Goal: Find contact information: Find contact information

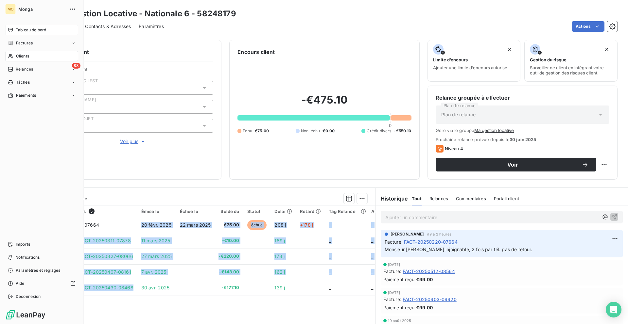
click at [18, 30] on span "Tableau de bord" at bounding box center [31, 30] width 30 height 6
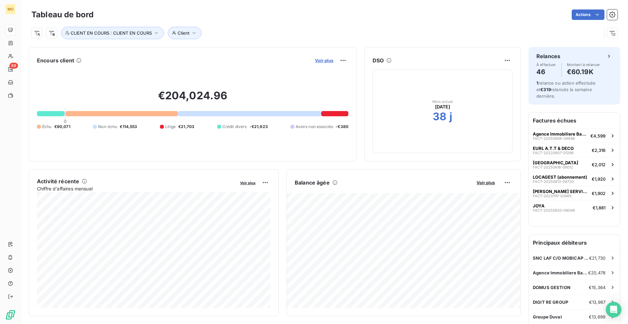
click at [331, 59] on span "Voir plus" at bounding box center [324, 60] width 18 height 5
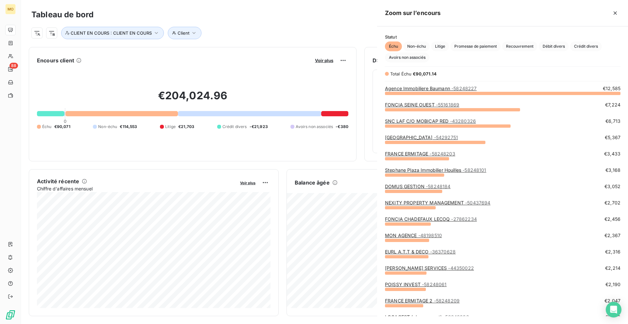
scroll to position [231, 251]
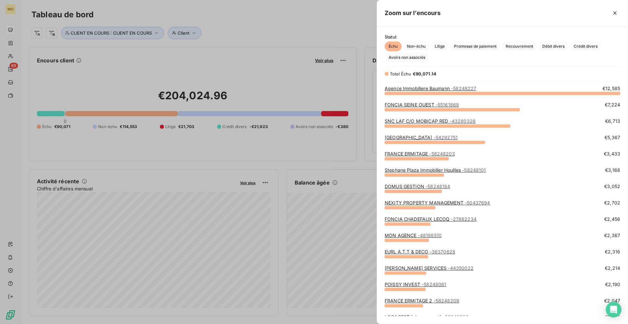
click at [243, 87] on div at bounding box center [314, 162] width 628 height 324
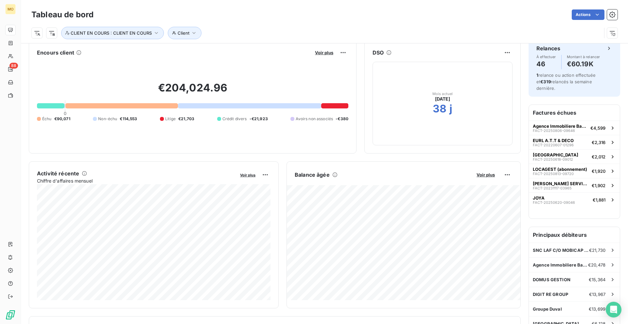
scroll to position [9, 0]
click at [327, 50] on span "Voir plus" at bounding box center [324, 52] width 18 height 5
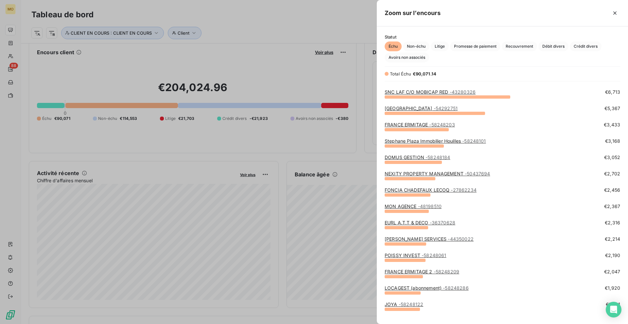
scroll to position [30, 0]
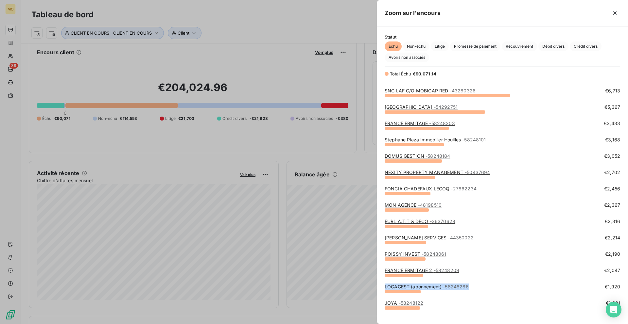
drag, startPoint x: 471, startPoint y: 285, endPoint x: 408, endPoint y: 283, distance: 63.5
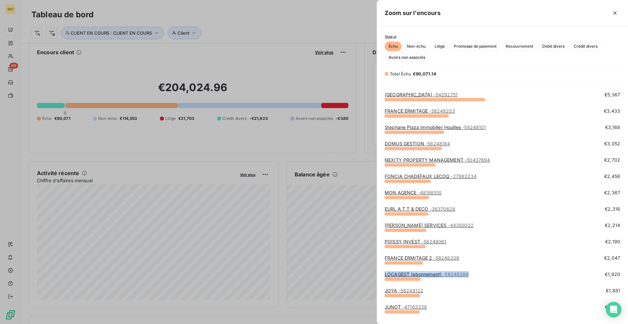
scroll to position [43, 0]
drag, startPoint x: 426, startPoint y: 293, endPoint x: 410, endPoint y: 276, distance: 23.6
click at [410, 274] on link "LOCAGEST (abonnement) - 58248286" at bounding box center [427, 274] width 84 height 6
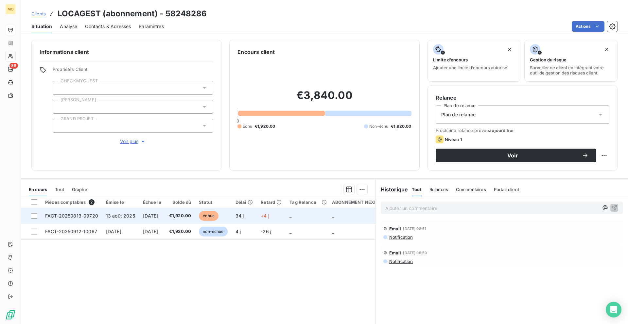
click at [312, 211] on td "_" at bounding box center [306, 216] width 43 height 16
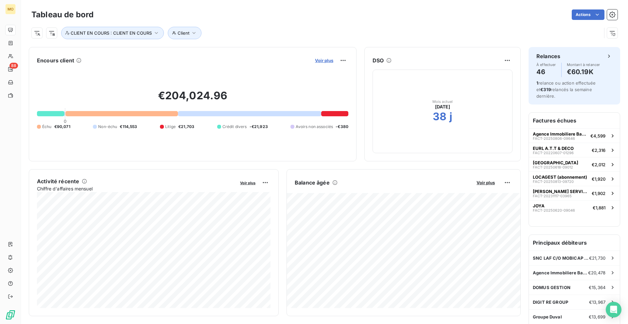
click at [327, 61] on span "Voir plus" at bounding box center [324, 60] width 18 height 5
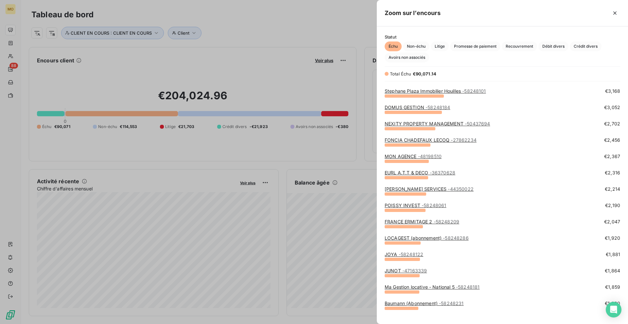
scroll to position [80, 0]
click at [389, 273] on link "JUNOT - 47163339" at bounding box center [406, 270] width 42 height 6
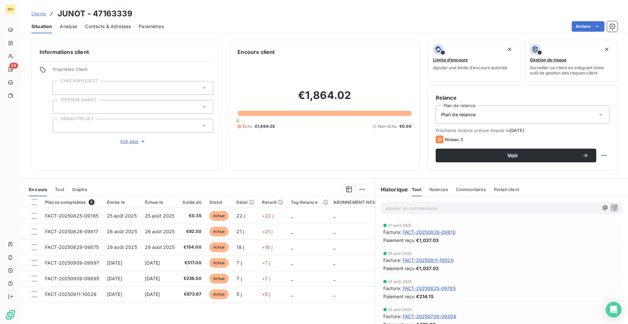
click at [122, 24] on span "Contacts & Adresses" at bounding box center [108, 26] width 46 height 7
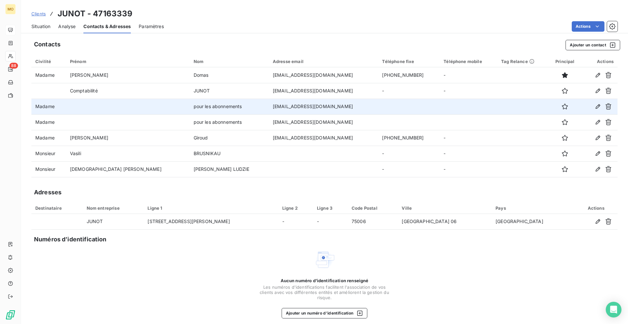
scroll to position [5, 0]
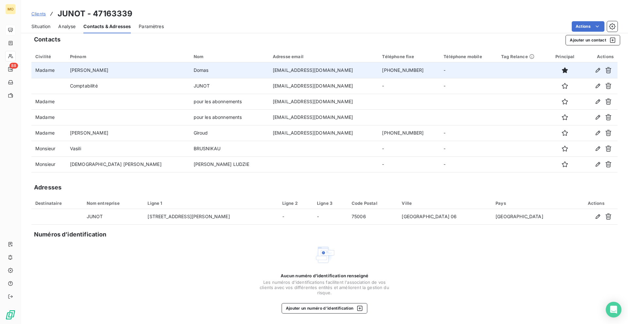
click at [269, 69] on td "[EMAIL_ADDRESS][DOMAIN_NAME]" at bounding box center [324, 70] width 110 height 16
copy td "[EMAIL_ADDRESS][DOMAIN_NAME]"
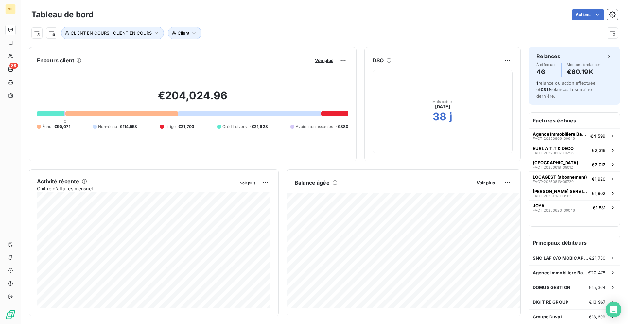
scroll to position [1, 0]
click at [13, 54] on icon at bounding box center [11, 56] width 6 height 5
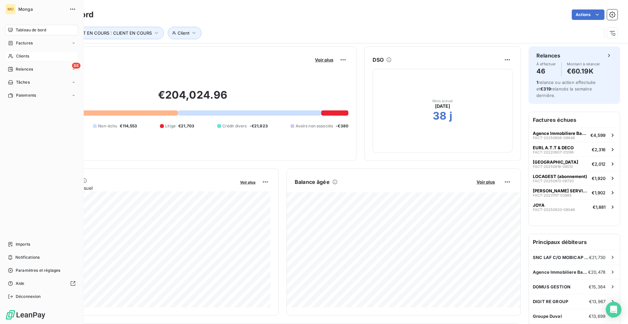
click at [13, 54] on icon at bounding box center [11, 56] width 6 height 5
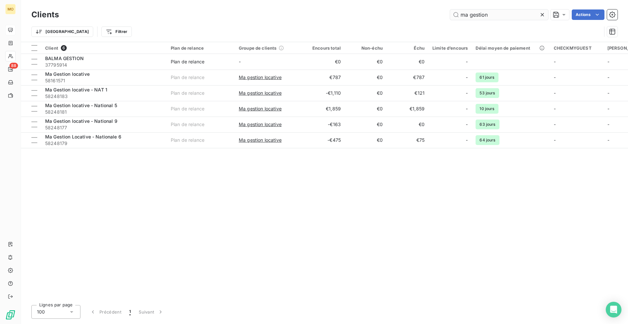
click at [476, 17] on input "ma gestion" at bounding box center [499, 14] width 98 height 10
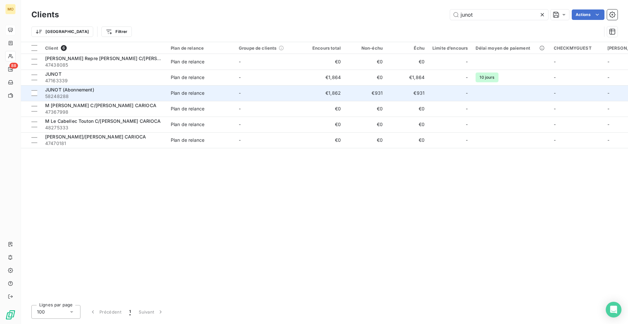
type input "junot"
click at [125, 91] on div "JUNOT (Abonnement)" at bounding box center [104, 90] width 118 height 7
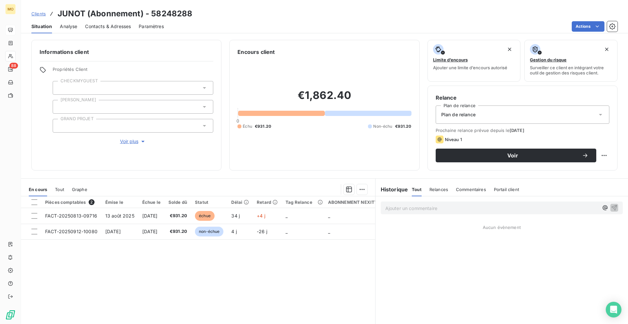
click at [115, 24] on span "Contacts & Adresses" at bounding box center [108, 26] width 46 height 7
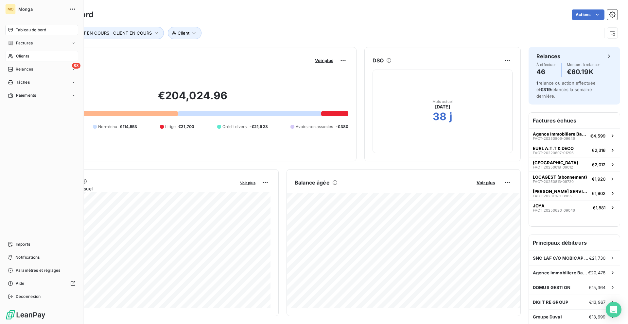
click at [9, 56] on icon at bounding box center [11, 56] width 6 height 5
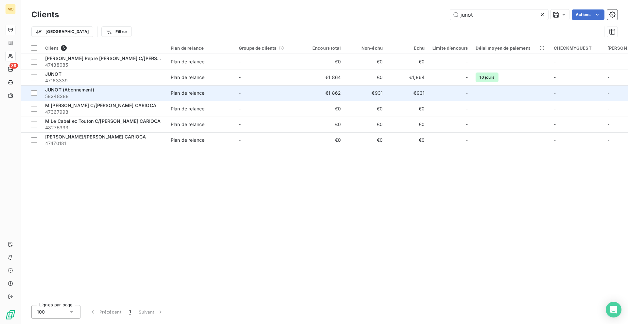
click at [125, 88] on div "JUNOT (Abonnement)" at bounding box center [104, 90] width 118 height 7
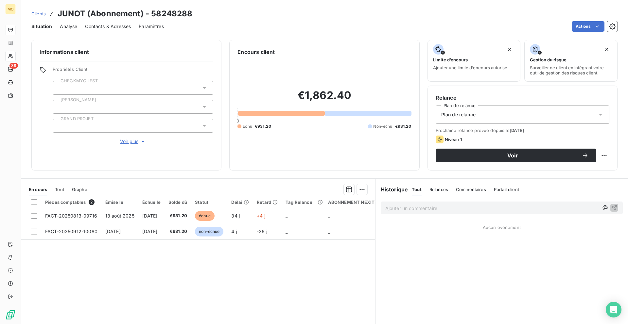
click at [118, 25] on span "Contacts & Adresses" at bounding box center [108, 26] width 46 height 7
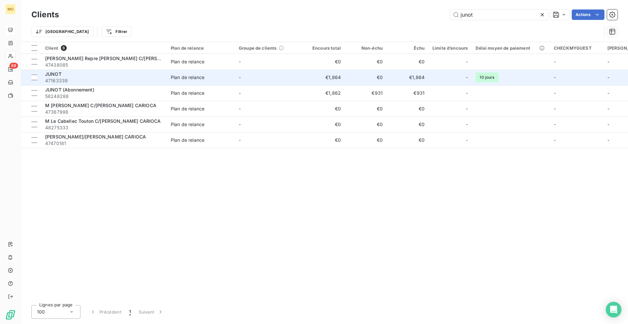
click at [93, 77] on div "JUNOT" at bounding box center [104, 74] width 118 height 7
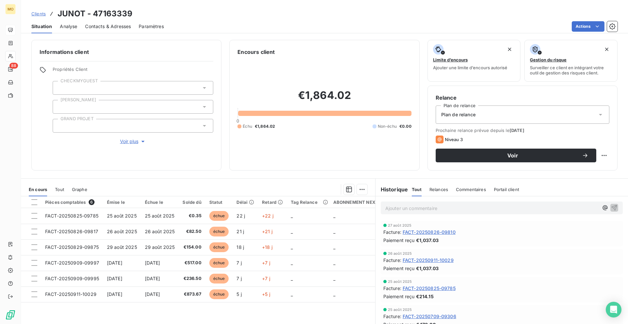
click at [122, 22] on div "Contacts & Adresses" at bounding box center [108, 27] width 46 height 14
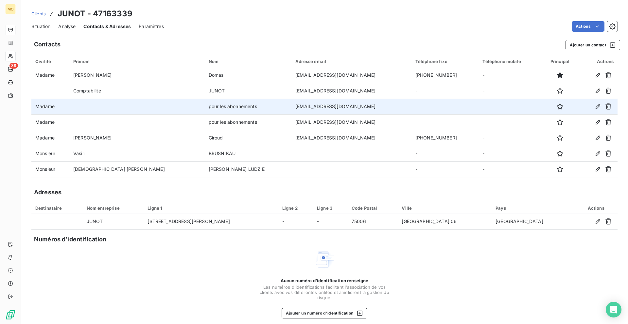
click at [291, 108] on td "[EMAIL_ADDRESS][DOMAIN_NAME]" at bounding box center [351, 107] width 120 height 16
copy td "[EMAIL_ADDRESS][DOMAIN_NAME]"
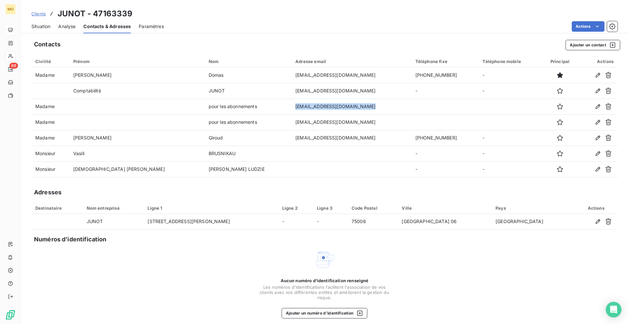
click at [46, 24] on span "Situation" at bounding box center [40, 26] width 19 height 7
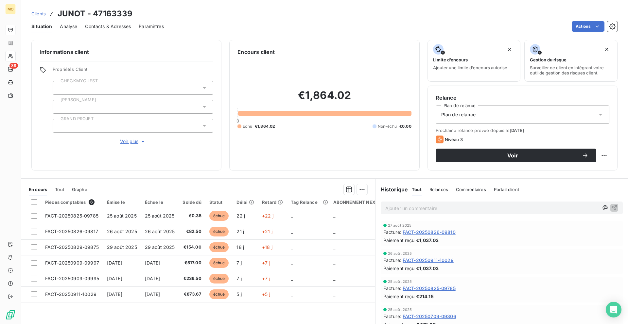
click at [36, 13] on span "Clients" at bounding box center [38, 13] width 14 height 5
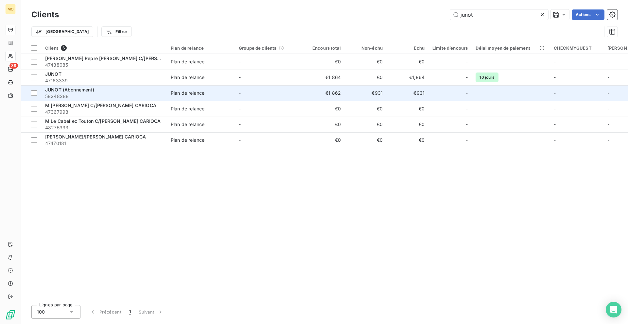
click at [86, 92] on span "JUNOT (Abonnement)" at bounding box center [69, 90] width 49 height 6
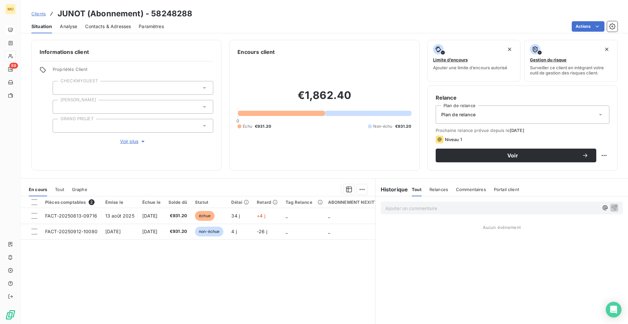
click at [409, 213] on div "Ajouter un commentaire ﻿" at bounding box center [502, 208] width 242 height 13
click at [409, 209] on p "Ajouter un commentaire ﻿" at bounding box center [491, 208] width 213 height 8
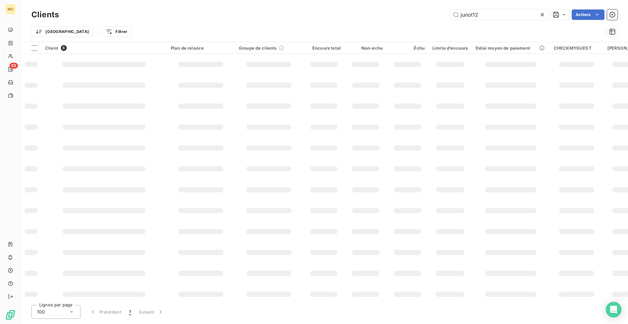
type input "junot12/"
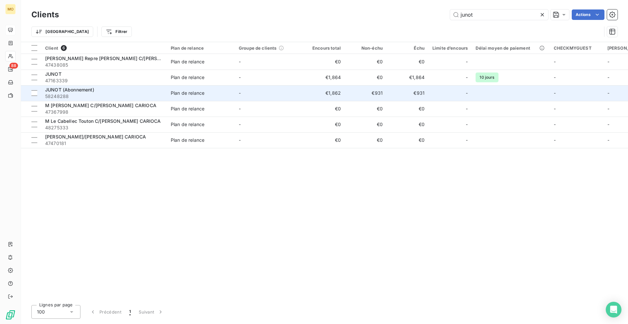
type input "junot"
click at [190, 95] on div "Plan de relance" at bounding box center [188, 93] width 34 height 7
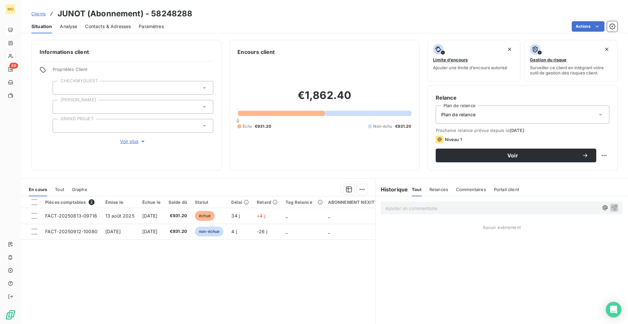
click at [396, 208] on p "Ajouter un commentaire ﻿" at bounding box center [491, 208] width 213 height 8
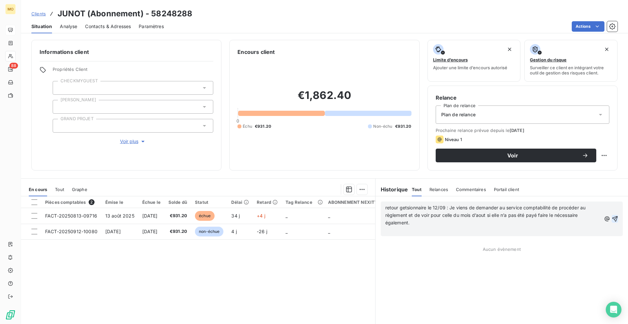
click at [614, 219] on icon "button" at bounding box center [615, 219] width 6 height 6
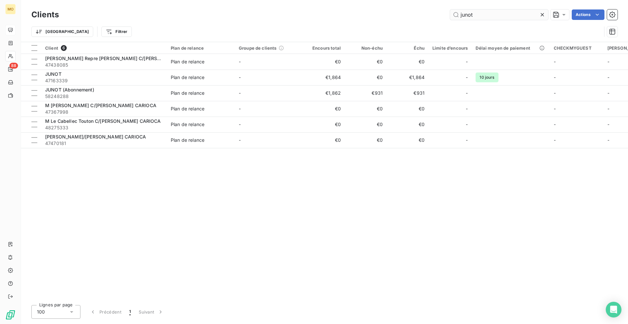
click at [512, 13] on input "junot" at bounding box center [499, 14] width 98 height 10
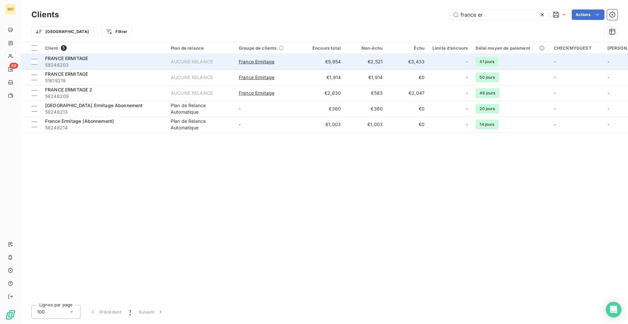
type input "france er"
click at [112, 66] on span "58248203" at bounding box center [104, 65] width 118 height 7
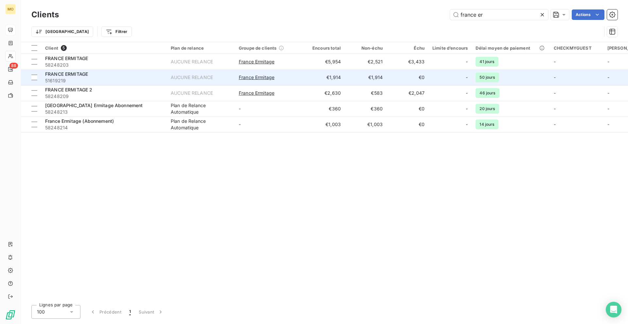
click at [145, 80] on span "51619219" at bounding box center [104, 80] width 118 height 7
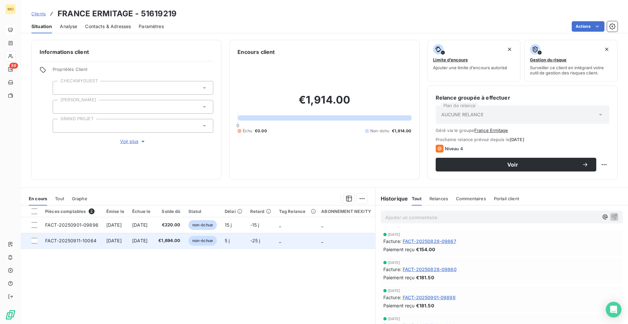
scroll to position [27, 0]
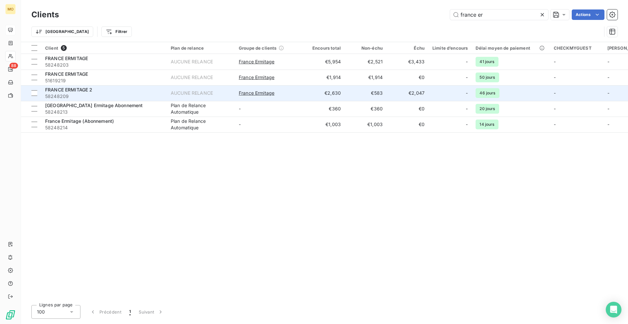
click at [131, 94] on span "58248209" at bounding box center [104, 96] width 118 height 7
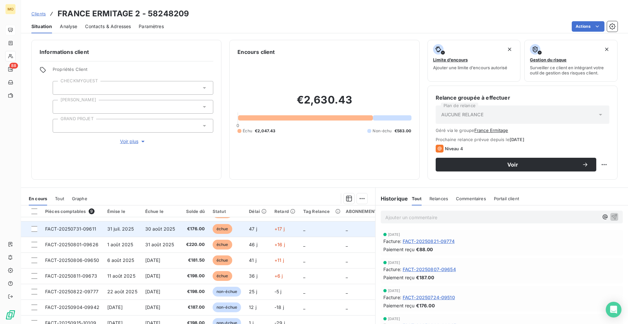
scroll to position [27, 0]
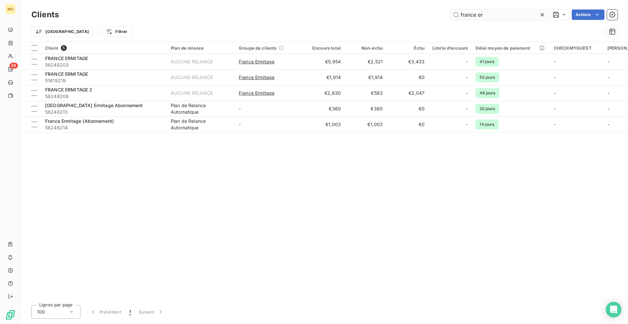
click at [468, 19] on input "france er" at bounding box center [499, 14] width 98 height 10
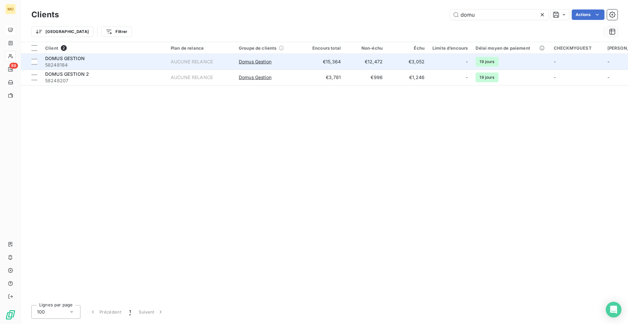
type input "domu"
click at [114, 63] on span "58248184" at bounding box center [104, 65] width 118 height 7
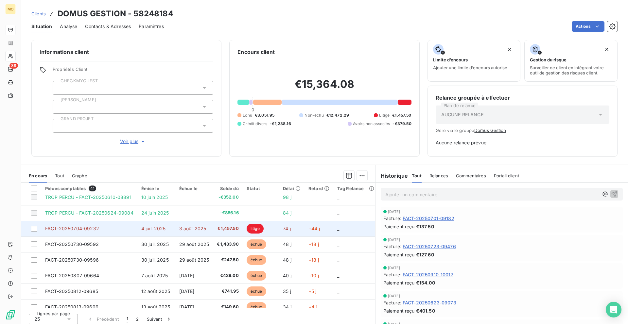
scroll to position [5, 0]
click at [130, 230] on td "FACT-20250704-09232" at bounding box center [89, 229] width 96 height 16
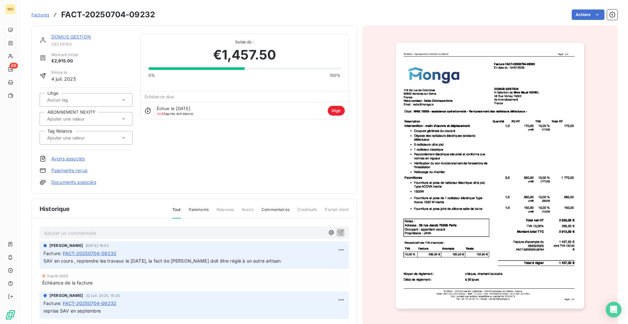
click at [444, 109] on img "button" at bounding box center [490, 176] width 188 height 266
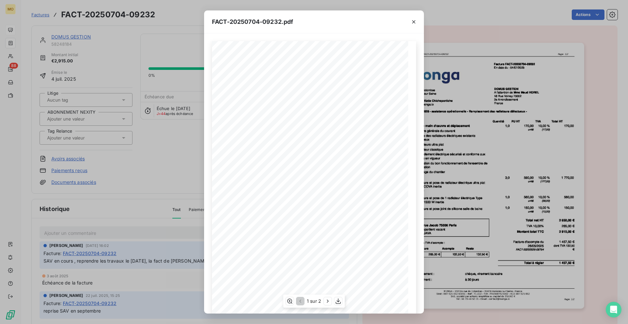
click at [242, 112] on span "MNG 12928 - assistance opérationnelle - Remplacement des radiateurs défectueux -" at bounding box center [293, 112] width 118 height 3
click at [246, 112] on span "MNG 12928 - assistance opérationnelle - Remplacement des radiateurs défectueux -" at bounding box center [293, 112] width 118 height 3
drag, startPoint x: 246, startPoint y: 112, endPoint x: 239, endPoint y: 112, distance: 6.5
click at [239, 112] on span "MNG 12928 - assistance opérationnelle - Remplacement des radiateurs défectueux -" at bounding box center [293, 112] width 118 height 3
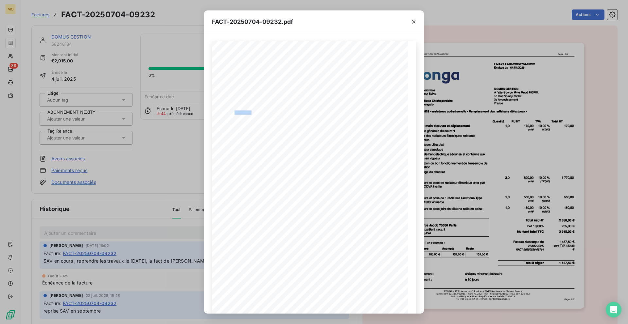
click at [117, 66] on div "FACT-20250704-09232.pdf [STREET_ADDRESS] Votre contact : [PERSON_NAME] Email : …" at bounding box center [314, 162] width 628 height 324
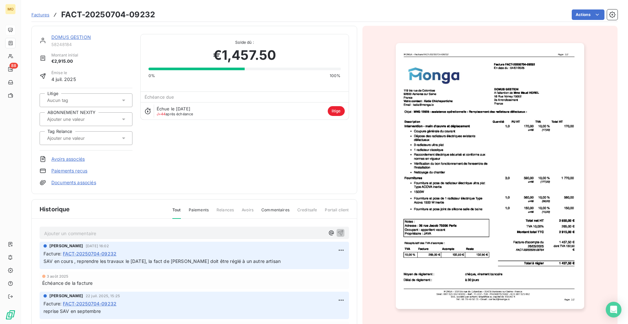
scroll to position [1, 0]
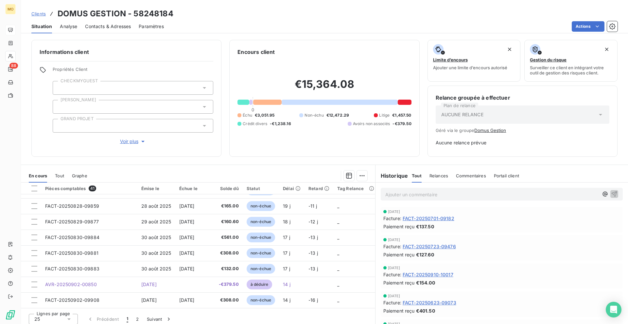
scroll to position [4, 0]
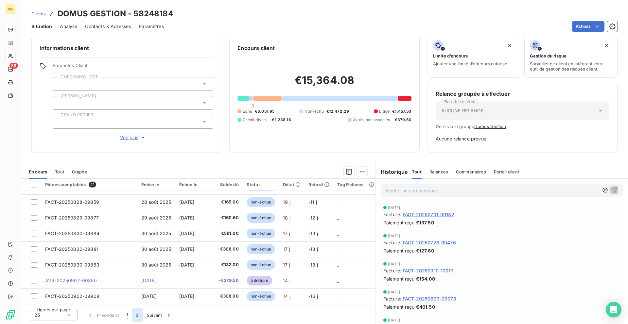
click at [137, 313] on button "2" at bounding box center [137, 316] width 10 height 14
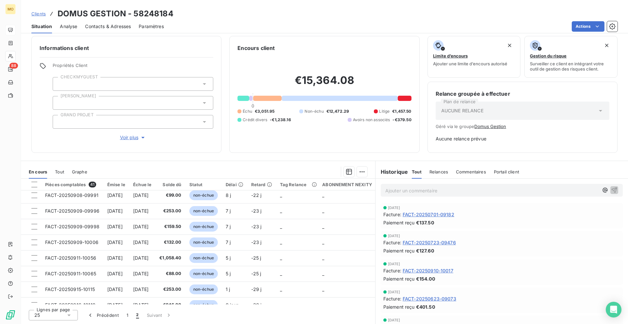
scroll to position [140, 0]
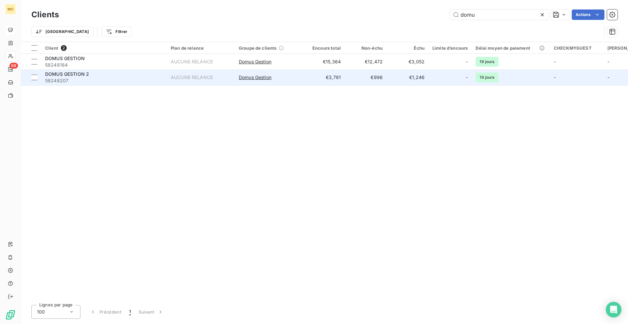
click at [137, 76] on div "DOMUS GESTION 2" at bounding box center [104, 74] width 118 height 7
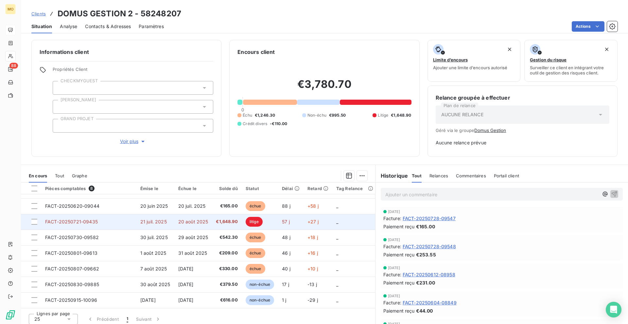
scroll to position [4, 0]
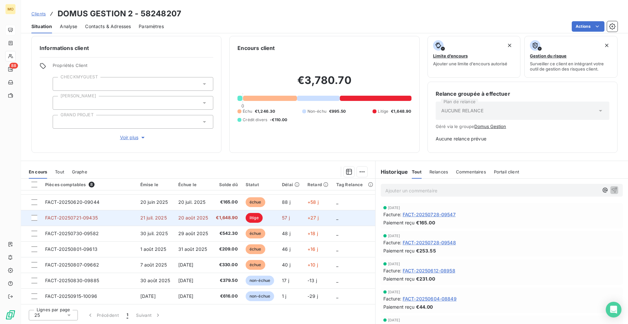
click at [187, 218] on td "20 août 2025" at bounding box center [193, 218] width 38 height 16
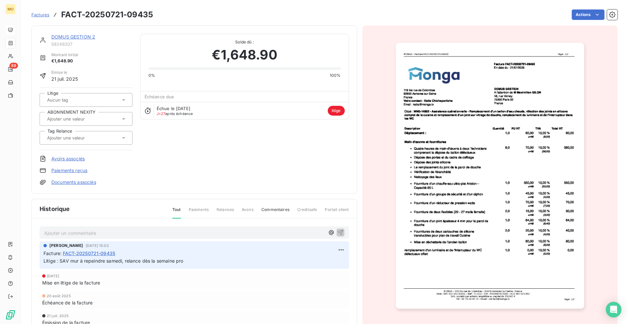
click at [469, 106] on img "button" at bounding box center [490, 176] width 188 height 266
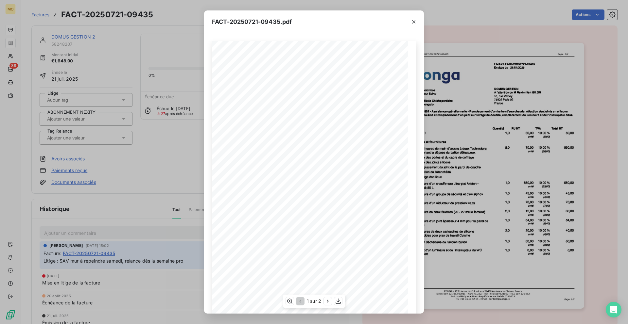
click at [242, 112] on span "MNG-14802 - Assistance opérationnelle - Remplacement d" at bounding box center [275, 112] width 82 height 3
copy span "-"
drag, startPoint x: 238, startPoint y: 112, endPoint x: 245, endPoint y: 112, distance: 7.2
click at [245, 112] on span "MNG-14802 - Assistance opérationnelle - Remplacement d" at bounding box center [275, 112] width 82 height 3
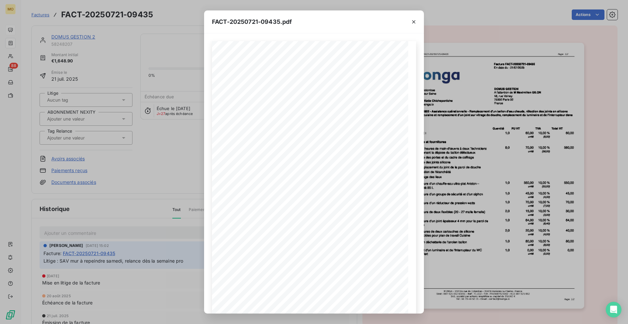
click at [46, 17] on div "FACT-20250721-09435.pdf [STREET_ADDRESS] Votre contact : [PERSON_NAME] Email : …" at bounding box center [314, 162] width 628 height 324
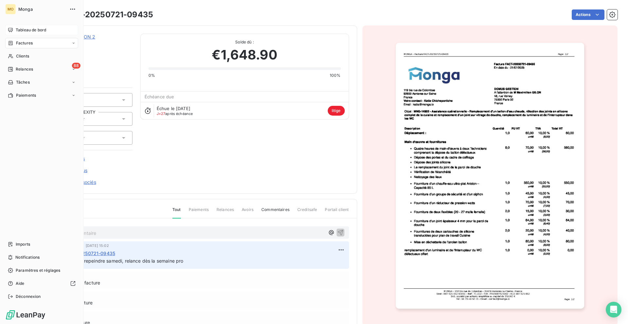
click at [13, 29] on div "Tableau de bord" at bounding box center [41, 30] width 73 height 10
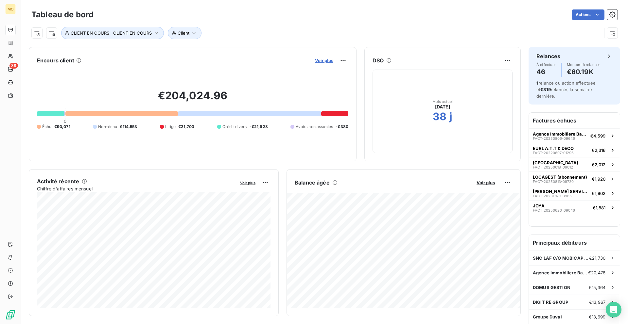
click at [323, 59] on span "Voir plus" at bounding box center [324, 60] width 18 height 5
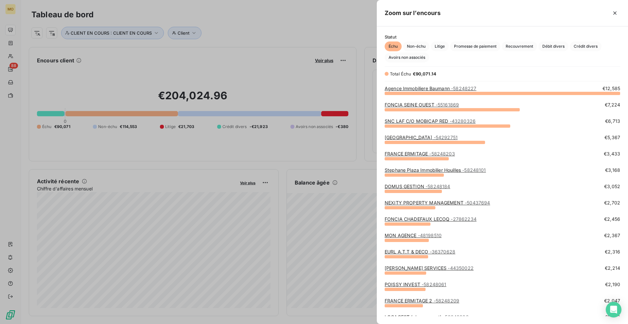
click at [465, 107] on div "FONCIA SEINE OUEST - 55161869 €7,224" at bounding box center [502, 105] width 235 height 7
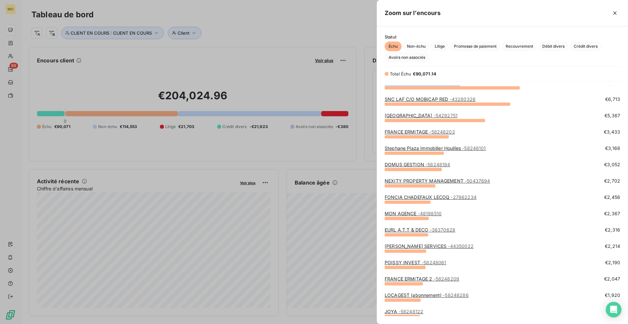
scroll to position [24, 0]
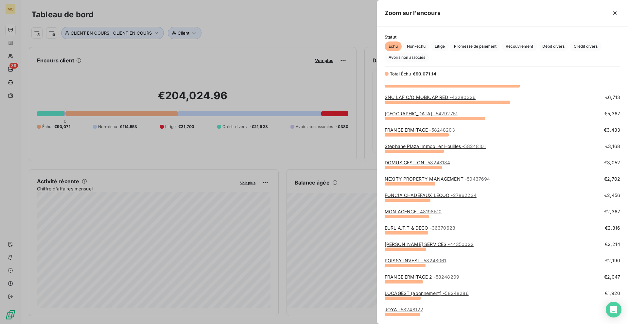
click at [456, 180] on link "NEXITY PROPERTY MANAGEMENT - 50437694" at bounding box center [437, 179] width 105 height 6
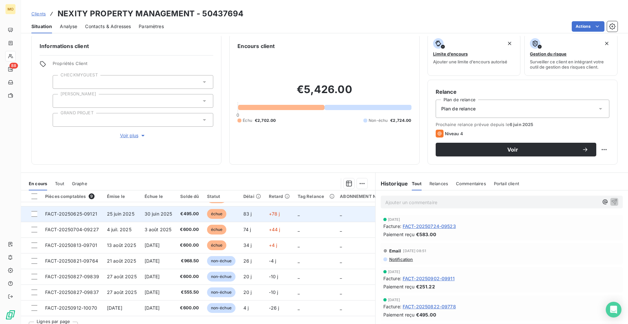
scroll to position [8, 0]
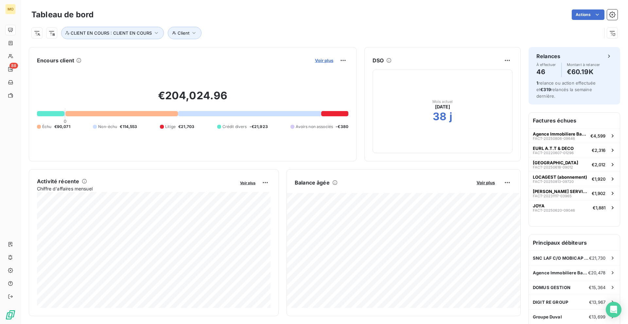
click at [325, 62] on span "Voir plus" at bounding box center [324, 60] width 18 height 5
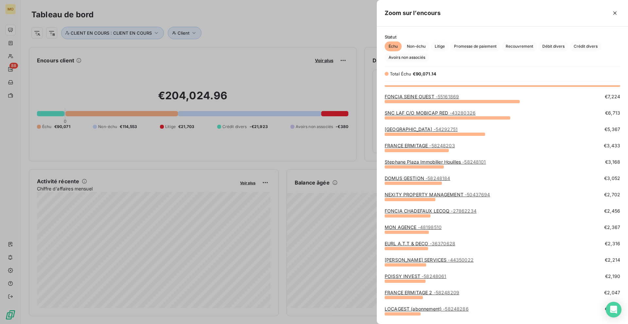
scroll to position [9, 0]
click at [430, 209] on link "FONCIA CHADEFAUX LECOQ - 27862234" at bounding box center [431, 211] width 92 height 6
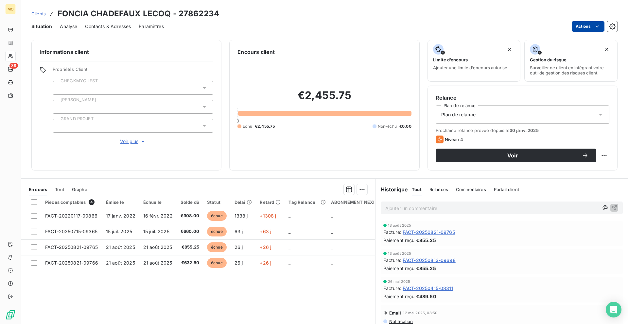
click at [586, 22] on html "MO 88 Clients FONCIA CHADEFAUX LECOQ - 27862234 Situation Analyse Contacts & Ad…" at bounding box center [314, 162] width 628 height 324
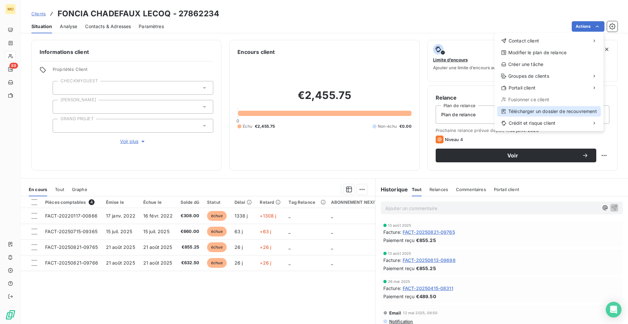
click at [535, 112] on div "Télécharger un dossier de recouvrement" at bounding box center [549, 111] width 104 height 10
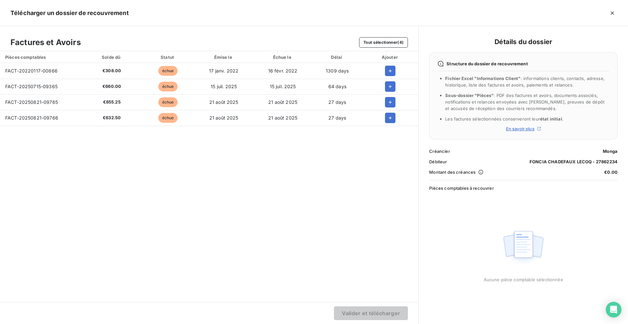
click at [30, 72] on span "FACT-20220117-00866" at bounding box center [31, 71] width 52 height 6
copy span "FACT-20220117-00866"
click at [27, 87] on span "FACT-20250715-09365" at bounding box center [31, 87] width 52 height 6
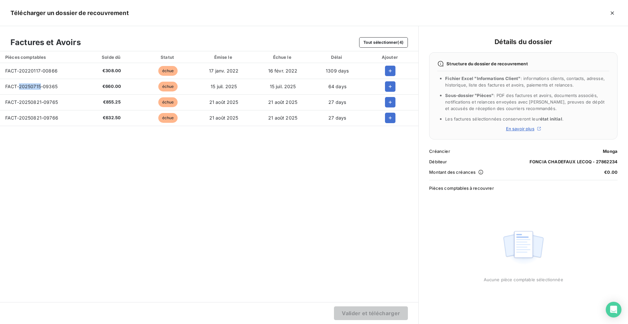
click at [27, 87] on span "FACT-20250715-09365" at bounding box center [31, 87] width 52 height 6
copy span "FACT-20250715-09365"
click at [41, 100] on span "FACT-20250821-09765" at bounding box center [31, 102] width 53 height 6
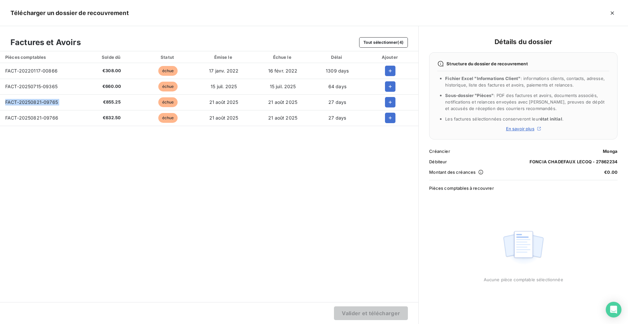
click at [41, 100] on span "FACT-20250821-09765" at bounding box center [31, 102] width 53 height 6
copy span "FACT-20250821-09765"
click at [50, 114] on td "FACT-20250821-09766" at bounding box center [41, 118] width 82 height 16
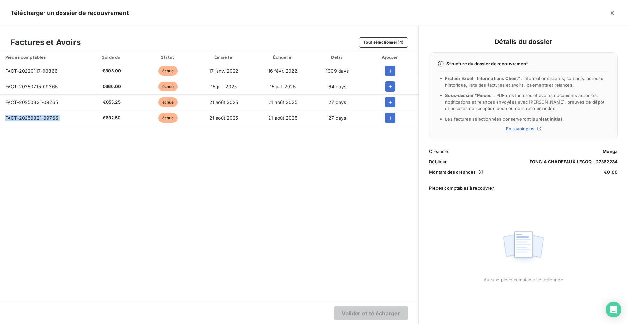
copy span "FACT-20250821-09766"
click at [102, 71] on span "€308.00" at bounding box center [111, 71] width 49 height 7
copy span "€"
click at [390, 88] on icon "button" at bounding box center [390, 86] width 7 height 7
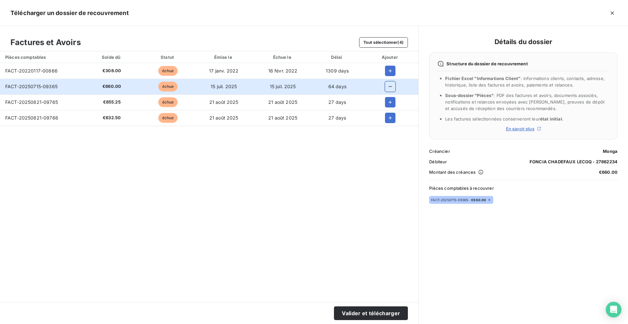
click at [390, 108] on td at bounding box center [390, 103] width 56 height 16
click at [390, 107] on button "button" at bounding box center [390, 102] width 10 height 10
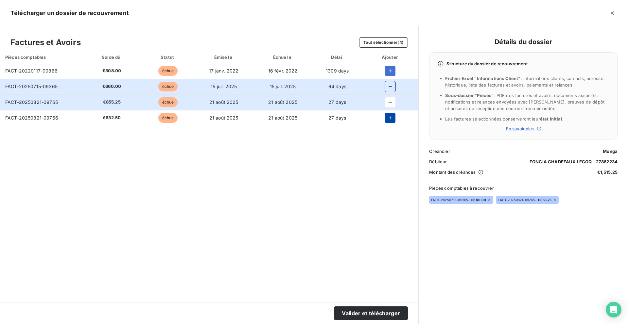
click at [390, 113] on button "button" at bounding box center [390, 118] width 10 height 10
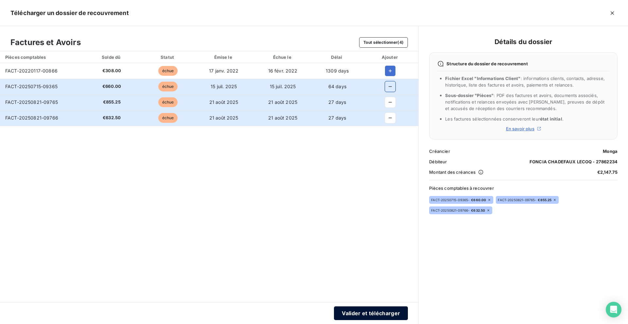
click at [352, 315] on button "Valider et télécharger" at bounding box center [371, 314] width 74 height 14
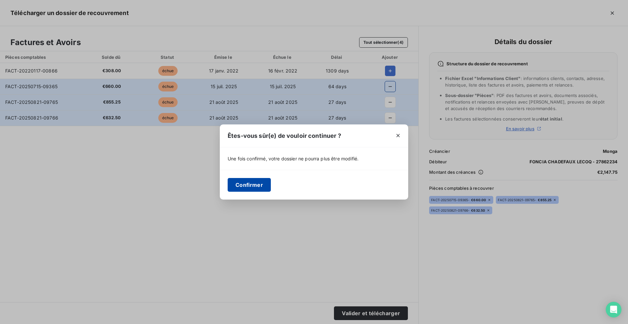
click at [268, 185] on button "Confirmer" at bounding box center [249, 185] width 43 height 14
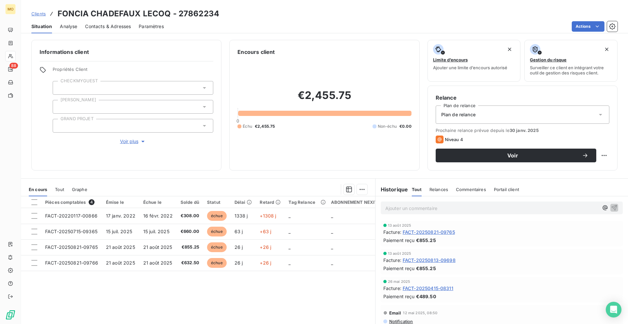
click at [92, 32] on div "Contacts & Adresses" at bounding box center [108, 27] width 46 height 14
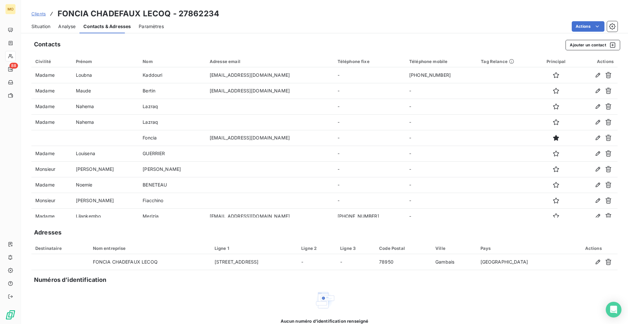
click at [95, 27] on span "Contacts & Adresses" at bounding box center [106, 26] width 47 height 7
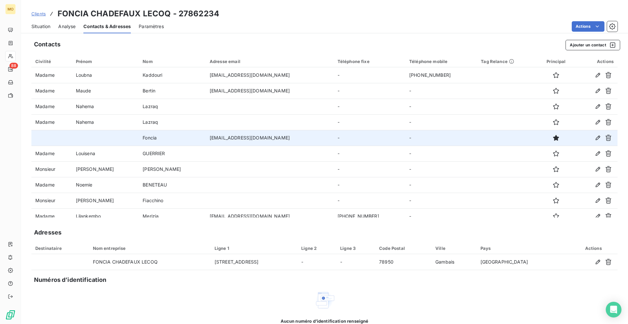
click at [206, 139] on td "[EMAIL_ADDRESS][DOMAIN_NAME]" at bounding box center [270, 138] width 128 height 16
copy td "[EMAIL_ADDRESS][DOMAIN_NAME]"
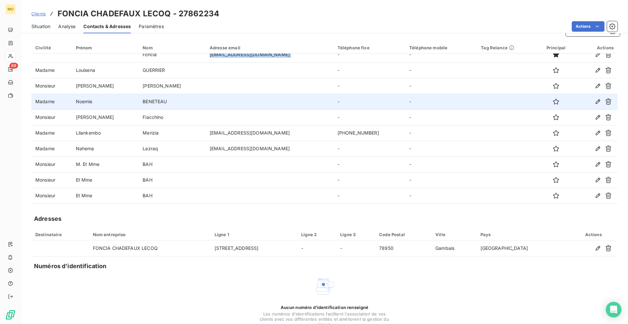
scroll to position [15, 0]
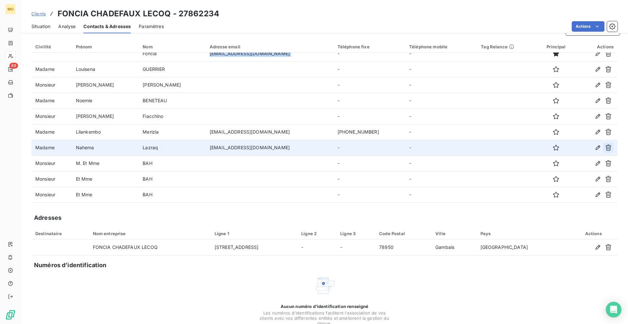
click at [607, 149] on icon "button" at bounding box center [608, 148] width 7 height 7
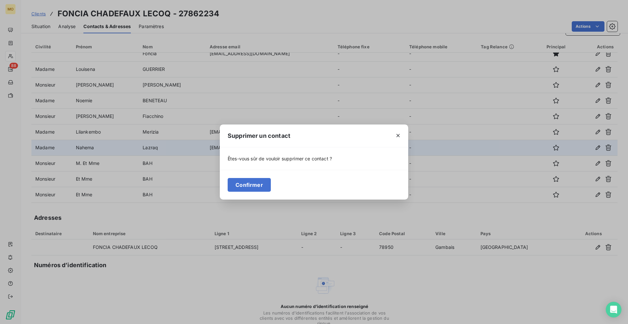
click at [269, 172] on div "Confirmer" at bounding box center [314, 185] width 188 height 30
click at [262, 181] on button "Confirmer" at bounding box center [249, 185] width 43 height 14
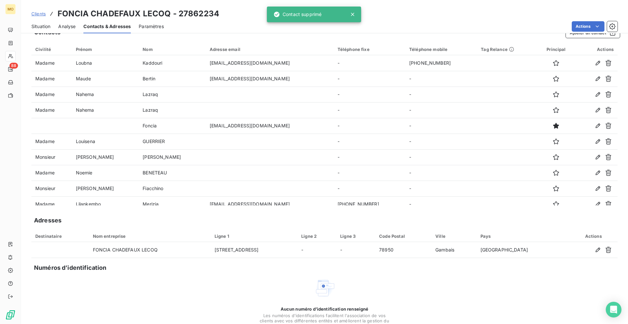
scroll to position [0, 0]
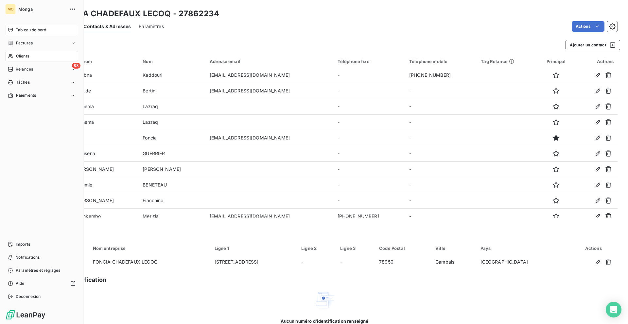
click at [11, 32] on icon at bounding box center [10, 29] width 5 height 5
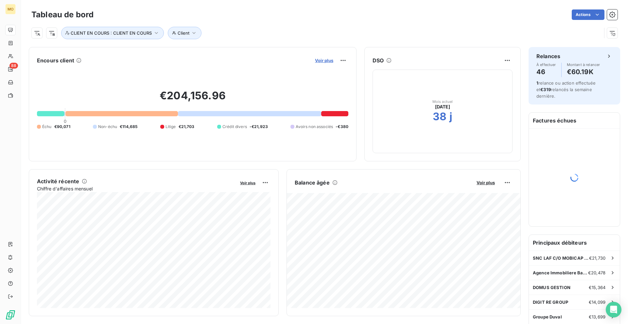
click at [331, 58] on span "Voir plus" at bounding box center [324, 60] width 18 height 5
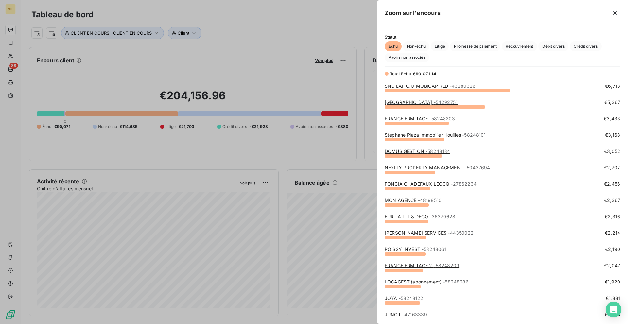
scroll to position [84, 0]
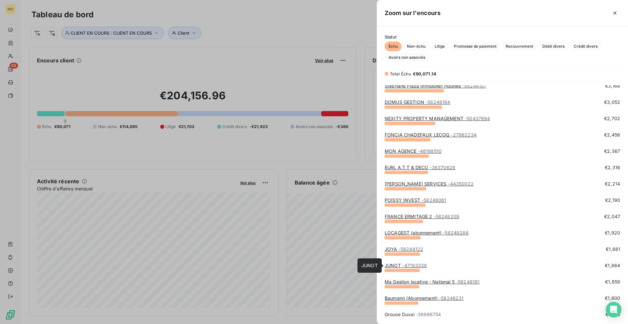
click at [414, 266] on span "- 47163339" at bounding box center [414, 266] width 25 height 6
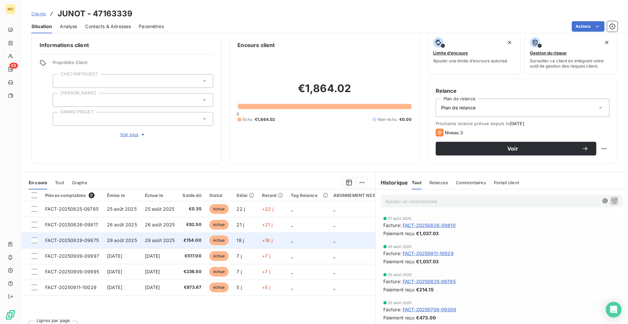
scroll to position [8, 0]
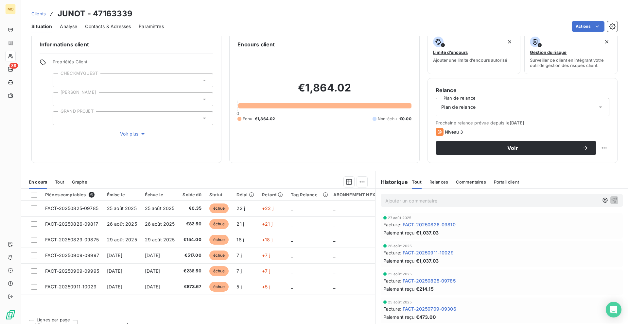
click at [109, 22] on div "Contacts & Adresses" at bounding box center [108, 27] width 46 height 14
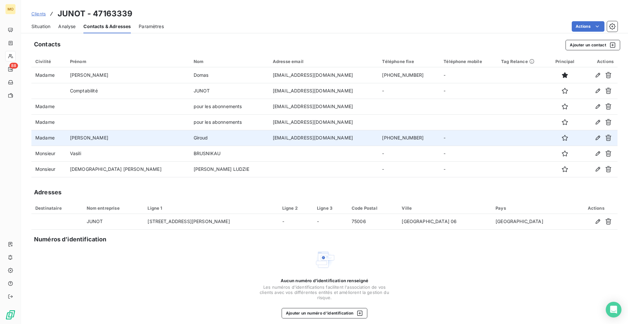
scroll to position [5, 0]
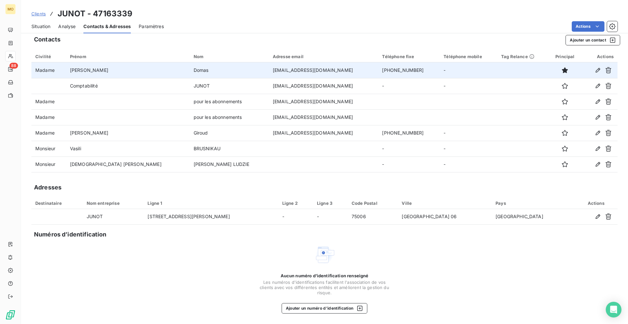
click at [269, 66] on td "[EMAIL_ADDRESS][DOMAIN_NAME]" at bounding box center [324, 70] width 110 height 16
click at [269, 68] on td "[EMAIL_ADDRESS][DOMAIN_NAME]" at bounding box center [324, 70] width 110 height 16
copy td "[EMAIL_ADDRESS][DOMAIN_NAME]"
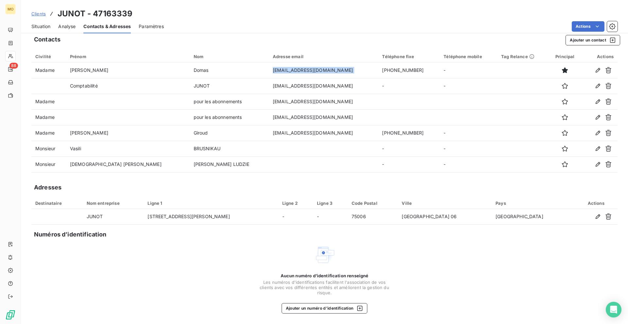
click at [39, 25] on span "Situation" at bounding box center [40, 26] width 19 height 7
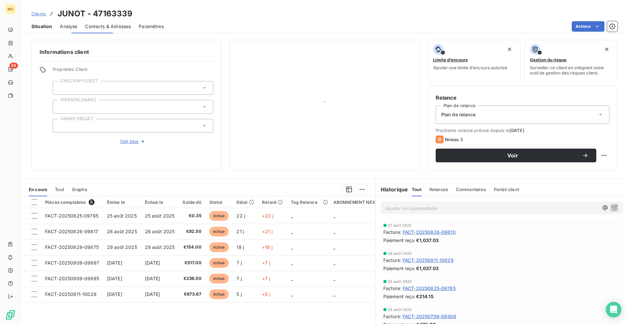
scroll to position [0, 0]
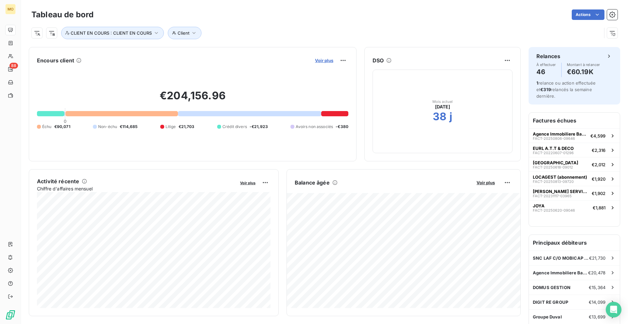
click at [316, 61] on span "Voir plus" at bounding box center [324, 60] width 18 height 5
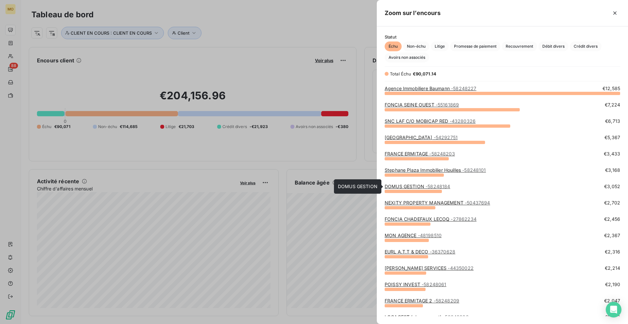
click at [400, 186] on link "DOMUS GESTION - 58248184" at bounding box center [417, 187] width 65 height 6
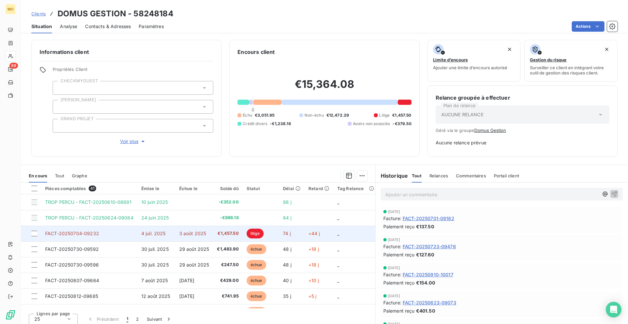
click at [129, 235] on td "FACT-20250704-09232" at bounding box center [89, 234] width 96 height 16
click at [230, 228] on td "€1,457.50" at bounding box center [227, 234] width 29 height 16
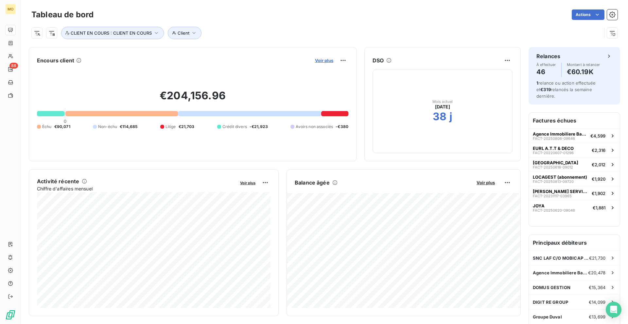
click at [327, 62] on span "Voir plus" at bounding box center [324, 60] width 18 height 5
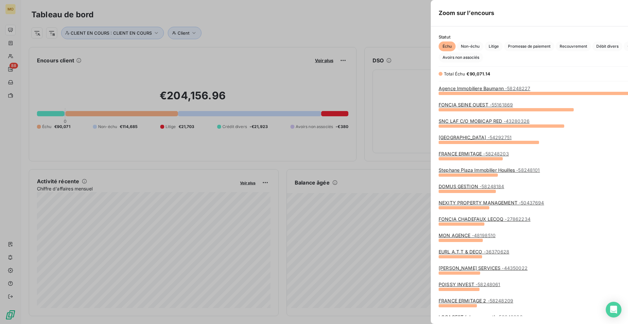
scroll to position [324, 251]
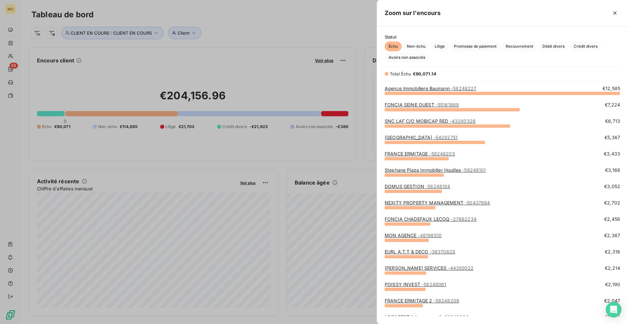
click at [14, 52] on div at bounding box center [314, 162] width 628 height 324
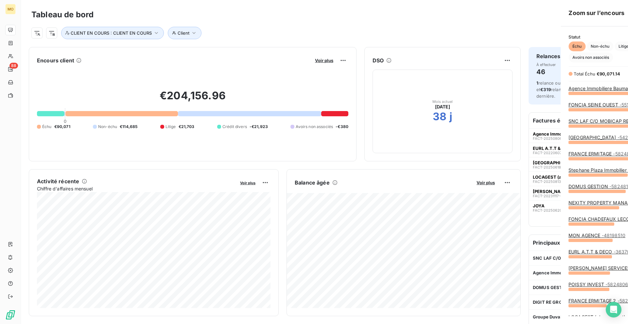
click at [10, 55] on div at bounding box center [314, 162] width 628 height 324
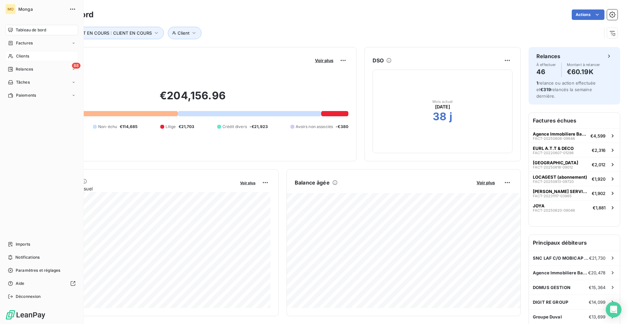
click at [16, 57] on span "Clients" at bounding box center [22, 56] width 13 height 6
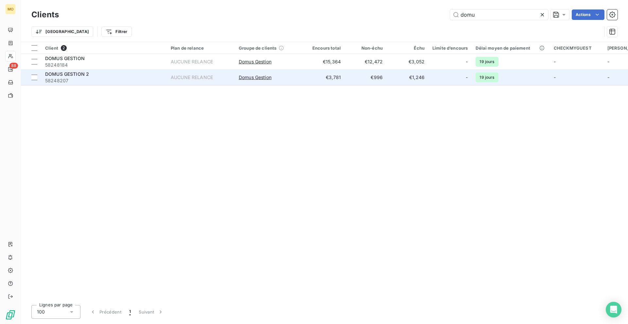
click at [152, 70] on td "DOMUS GESTION 2 58248207" at bounding box center [104, 78] width 126 height 16
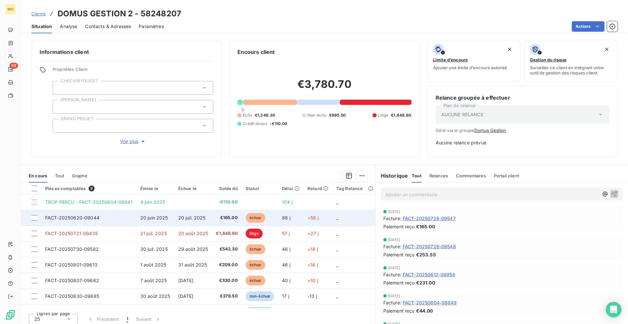
scroll to position [9, 0]
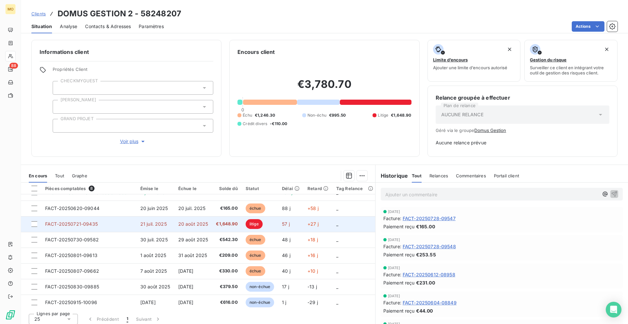
click at [146, 221] on span "21 juil. 2025" at bounding box center [153, 224] width 26 height 6
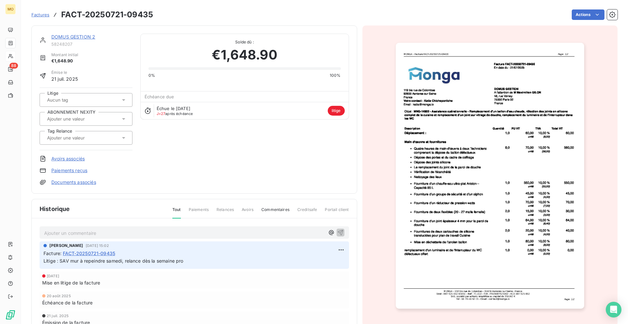
click at [543, 168] on img "button" at bounding box center [490, 176] width 188 height 266
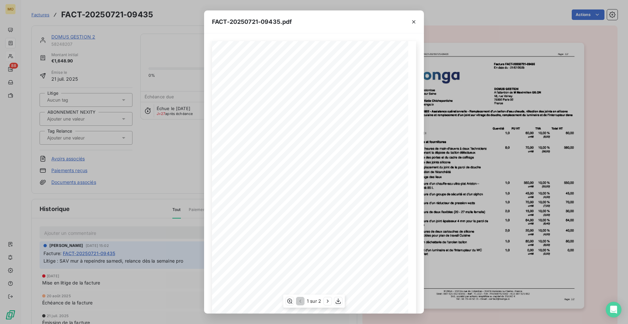
click at [238, 112] on span "MNG-14802 - Assistance opérationnelle - Remplacement d" at bounding box center [275, 112] width 82 height 3
click at [246, 112] on span "MNG-14802 - Assistance opérationnelle - Remplacement d" at bounding box center [275, 112] width 82 height 3
drag, startPoint x: 240, startPoint y: 112, endPoint x: 247, endPoint y: 112, distance: 7.5
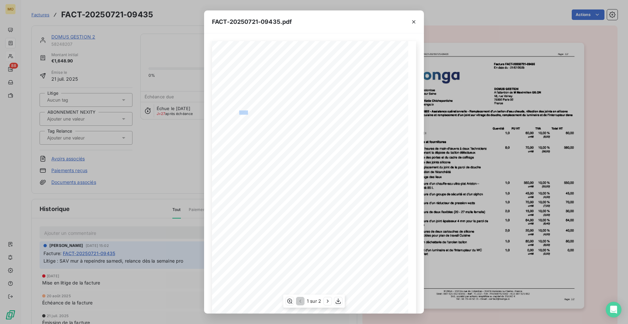
click at [247, 112] on span "MNG-14802 - Assistance opérationnelle - Remplacement d" at bounding box center [275, 112] width 82 height 3
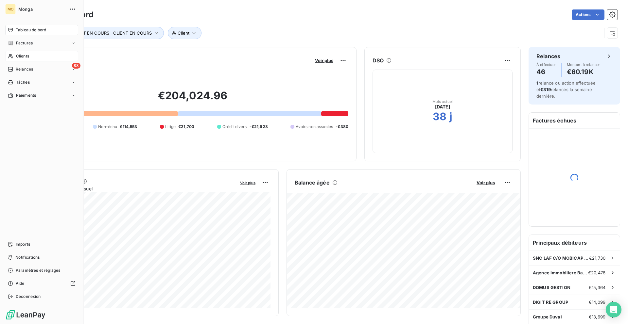
click at [11, 58] on icon at bounding box center [11, 56] width 6 height 5
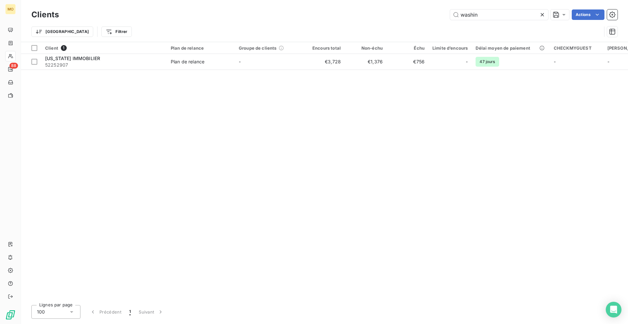
type input "washin"
click at [136, 71] on div "Client 1 Plan de relance Groupe de clients Encours total Non-échu Échu Limite d…" at bounding box center [324, 171] width 607 height 258
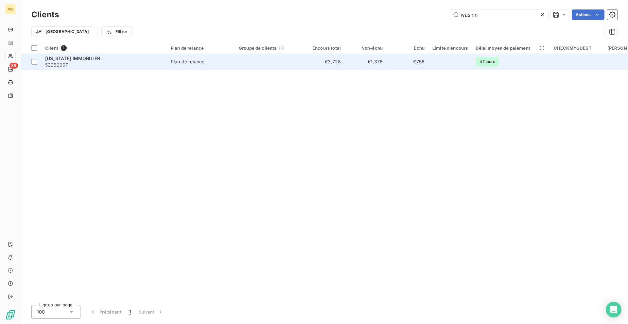
click at [136, 66] on span "52252907" at bounding box center [104, 65] width 118 height 7
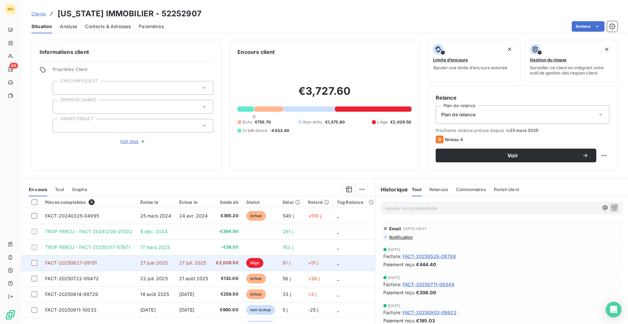
click at [232, 263] on span "€2,029.50" at bounding box center [227, 263] width 22 height 7
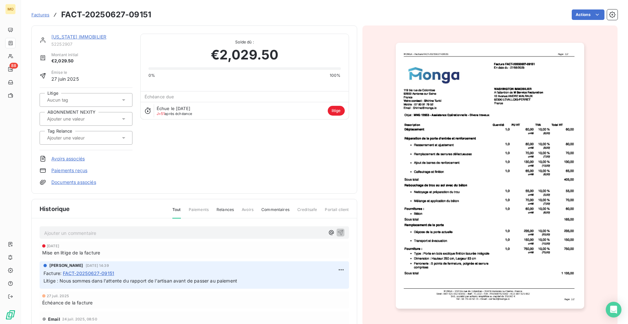
click at [451, 189] on img "button" at bounding box center [490, 176] width 188 height 266
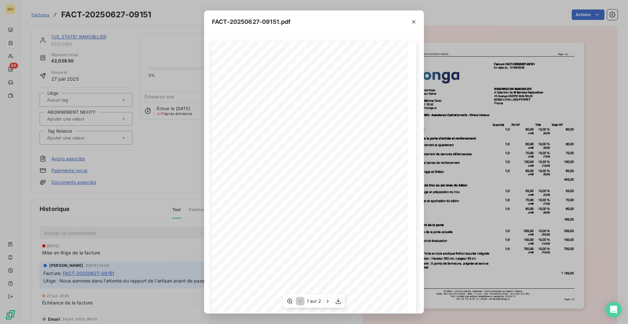
click at [244, 117] on span "MNG 12953 - Assistance Opérationnelle - Divers travaux" at bounding box center [273, 115] width 79 height 3
copy span "12953"
drag, startPoint x: 239, startPoint y: 117, endPoint x: 248, endPoint y: 118, distance: 8.2
click at [248, 117] on span "MNG 12953 - Assistance Opérationnelle - Divers travaux" at bounding box center [273, 115] width 79 height 3
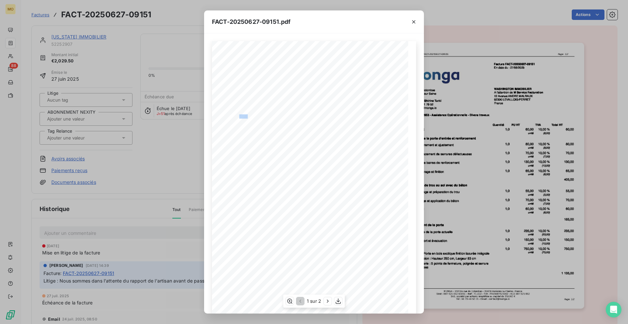
copy span "G 129"
